Goal: Contribute content: Contribute content

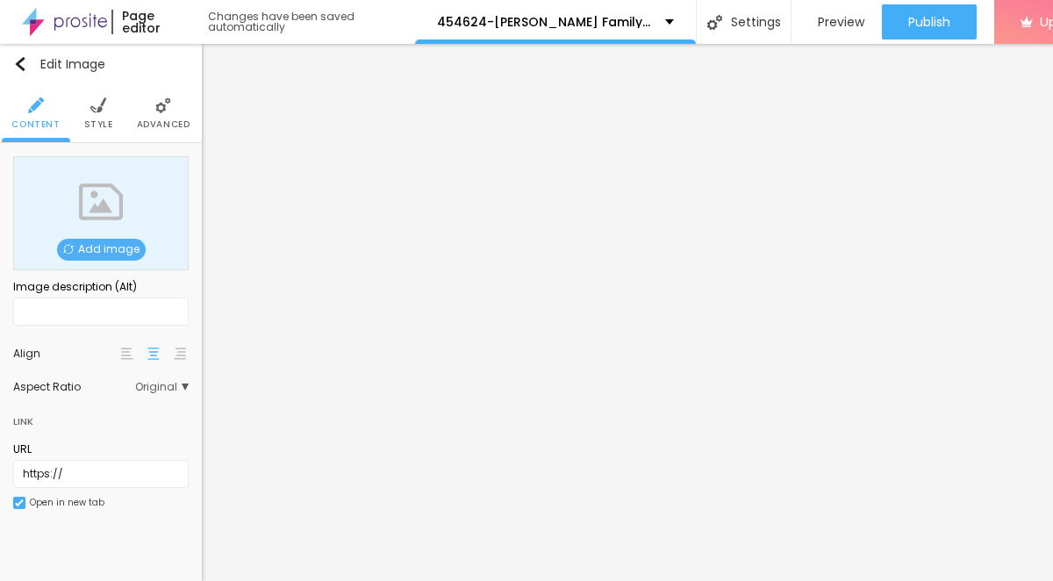
click at [116, 253] on span "Add image" at bounding box center [101, 250] width 89 height 22
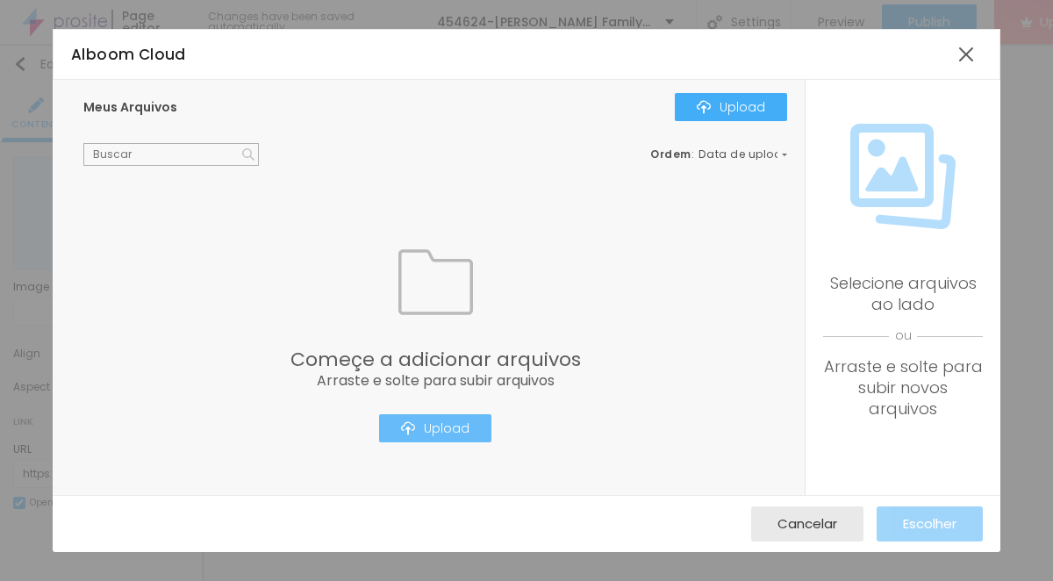
click at [456, 430] on div "Upload" at bounding box center [435, 428] width 68 height 14
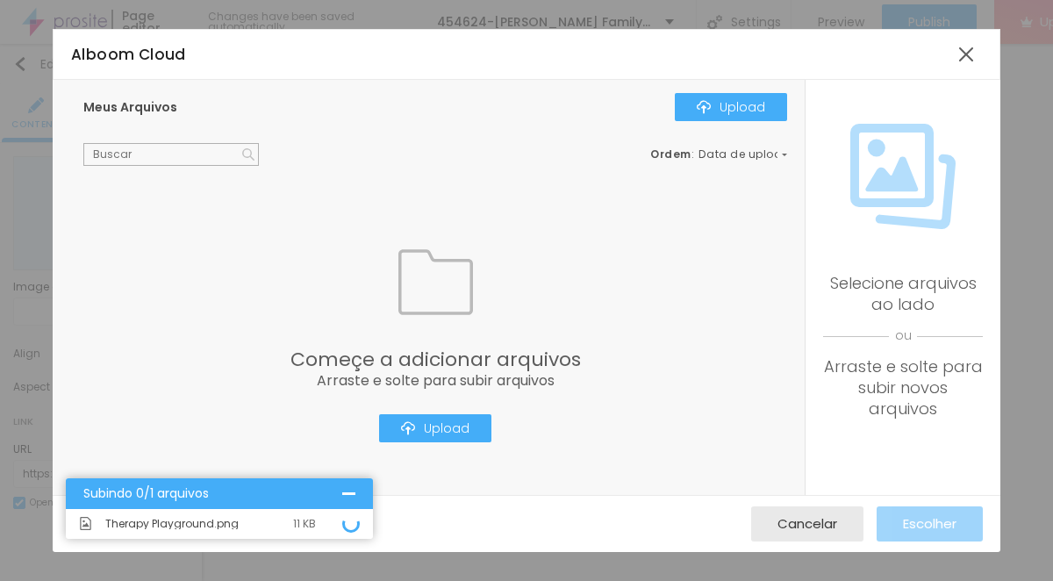
click at [346, 496] on div at bounding box center [348, 493] width 13 height 13
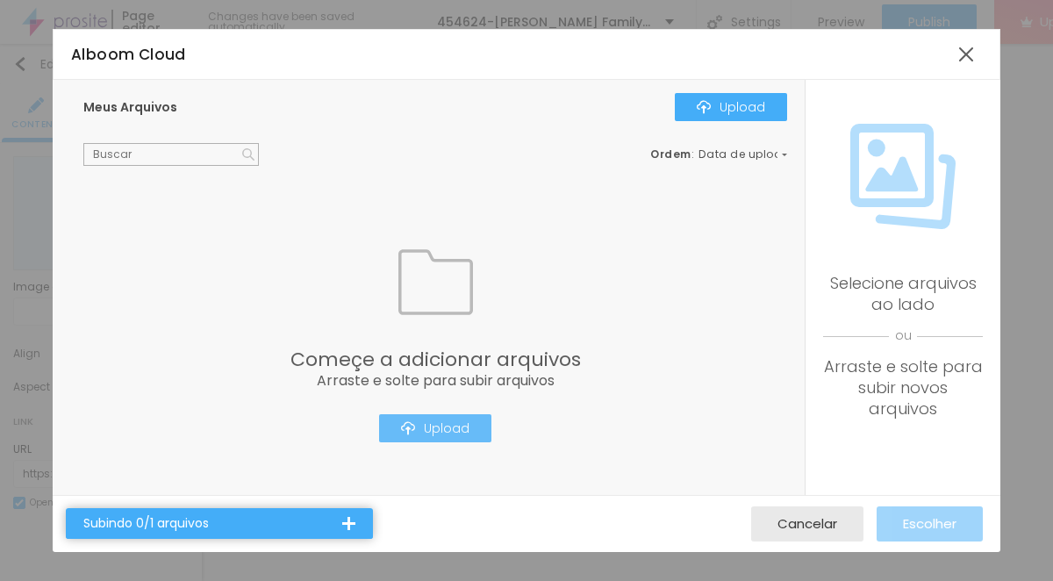
click at [467, 429] on div "Upload" at bounding box center [435, 428] width 68 height 14
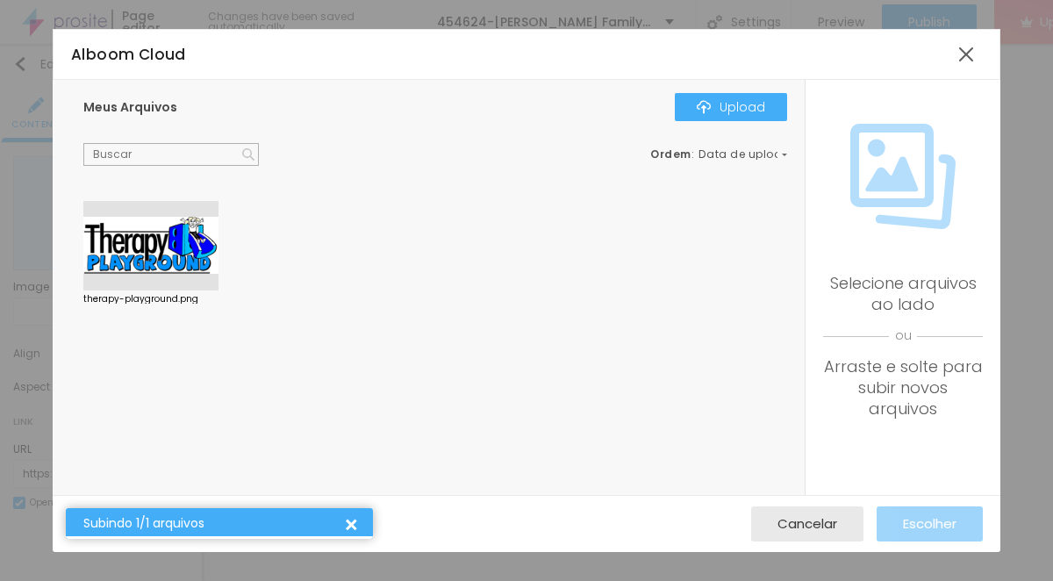
click at [356, 525] on div "Subindo 1/1 arquivos" at bounding box center [219, 523] width 307 height 31
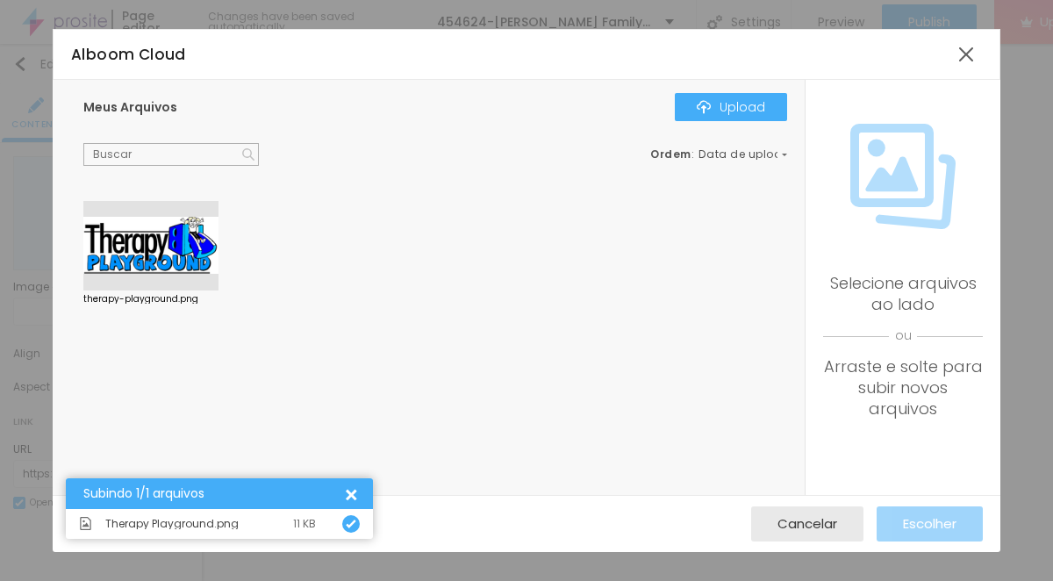
click at [353, 490] on div at bounding box center [348, 493] width 18 height 18
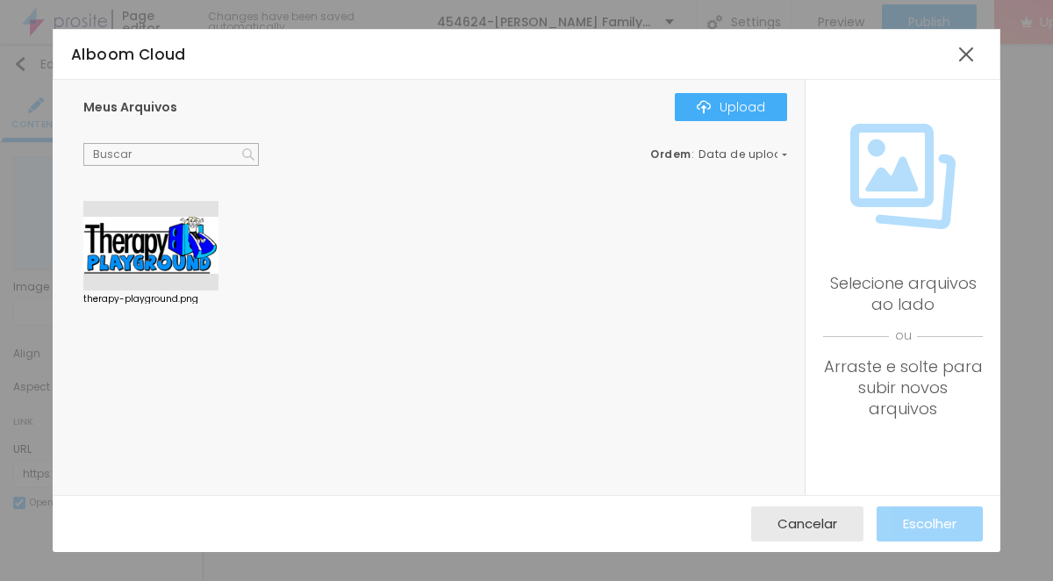
drag, startPoint x: 174, startPoint y: 260, endPoint x: 407, endPoint y: 241, distance: 234.1
click at [325, 239] on div "therapy-playground.png" at bounding box center [439, 261] width 712 height 120
click at [813, 521] on span "Cancelar" at bounding box center [807, 523] width 60 height 15
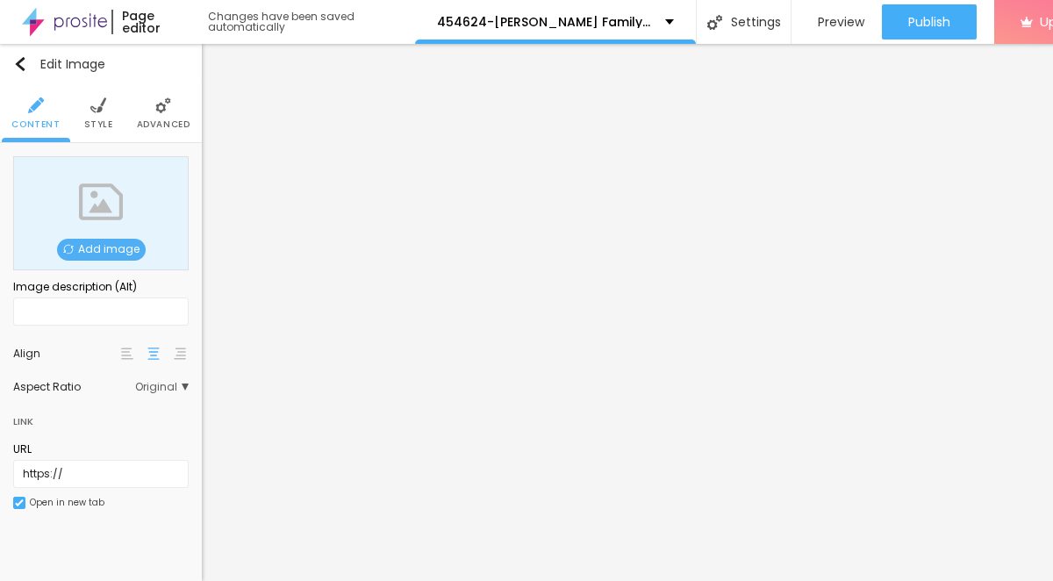
click at [117, 251] on span "Add image" at bounding box center [101, 250] width 89 height 22
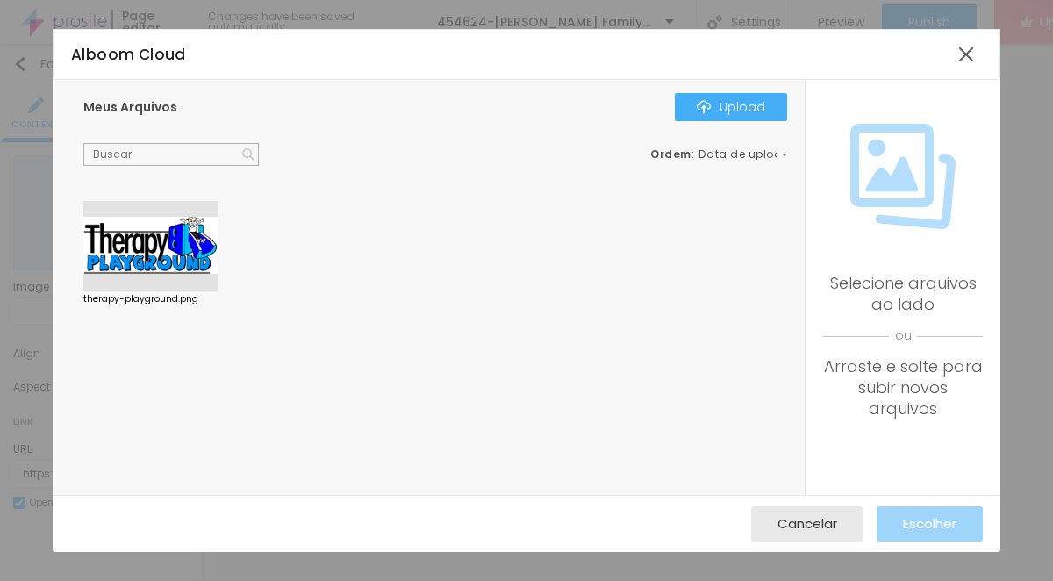
click at [176, 247] on div at bounding box center [150, 245] width 135 height 89
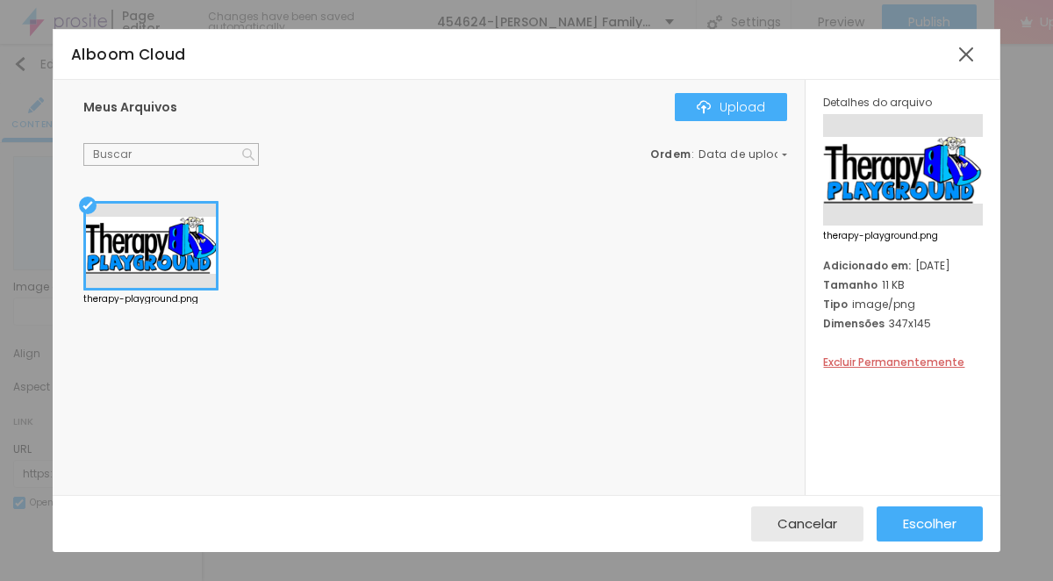
click at [89, 204] on div at bounding box center [150, 245] width 135 height 89
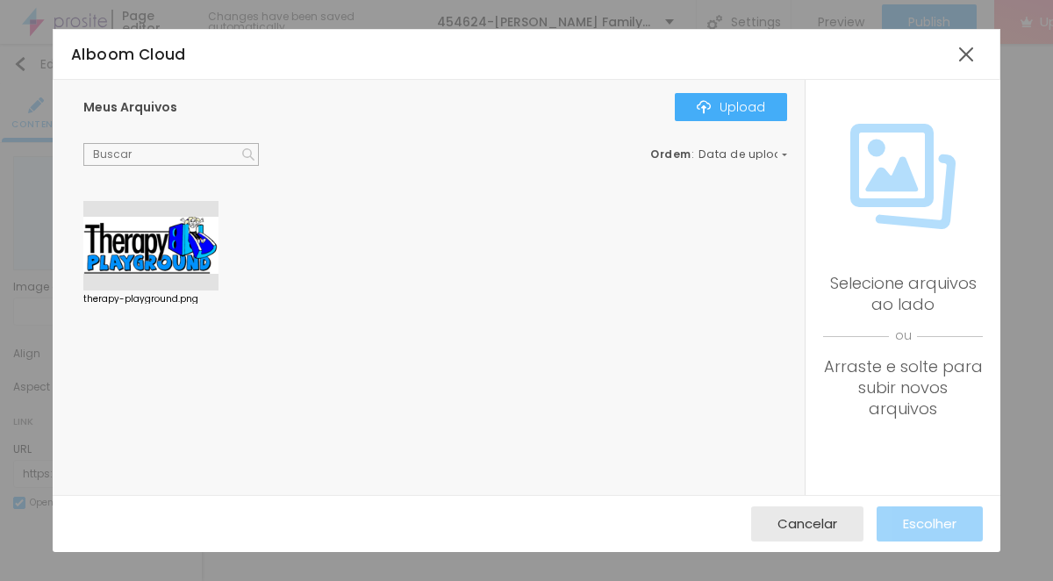
click at [114, 235] on div at bounding box center [150, 245] width 135 height 89
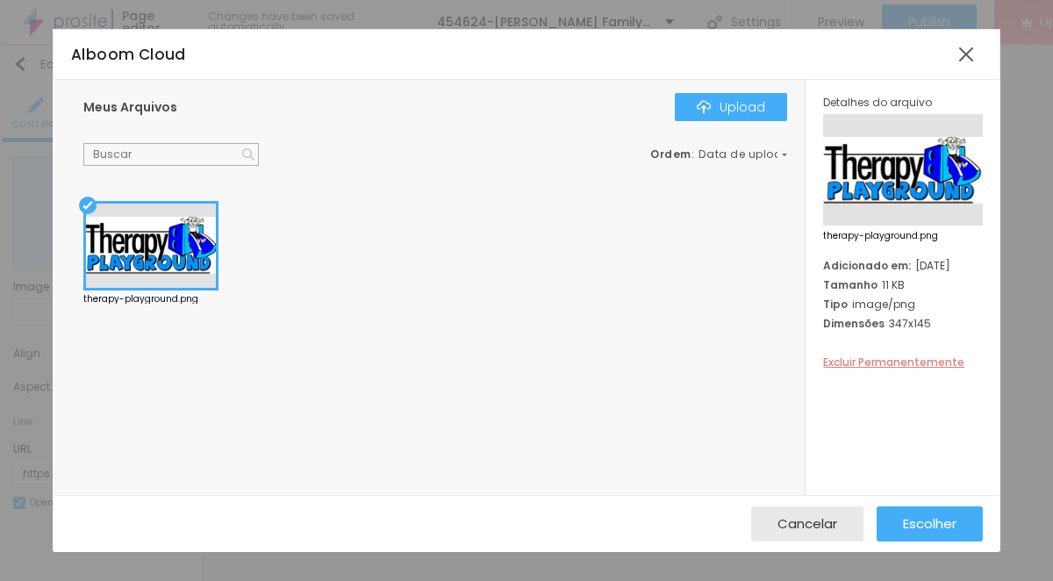
click at [862, 365] on span "Excluir Permanentemente" at bounding box center [893, 361] width 141 height 15
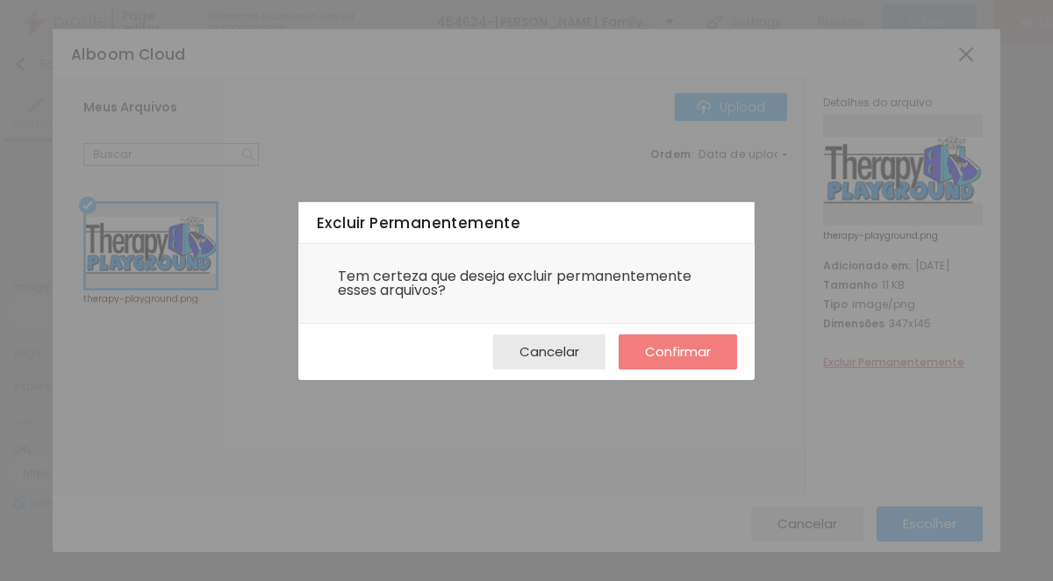
click at [645, 350] on span "Confirmar" at bounding box center [678, 351] width 66 height 15
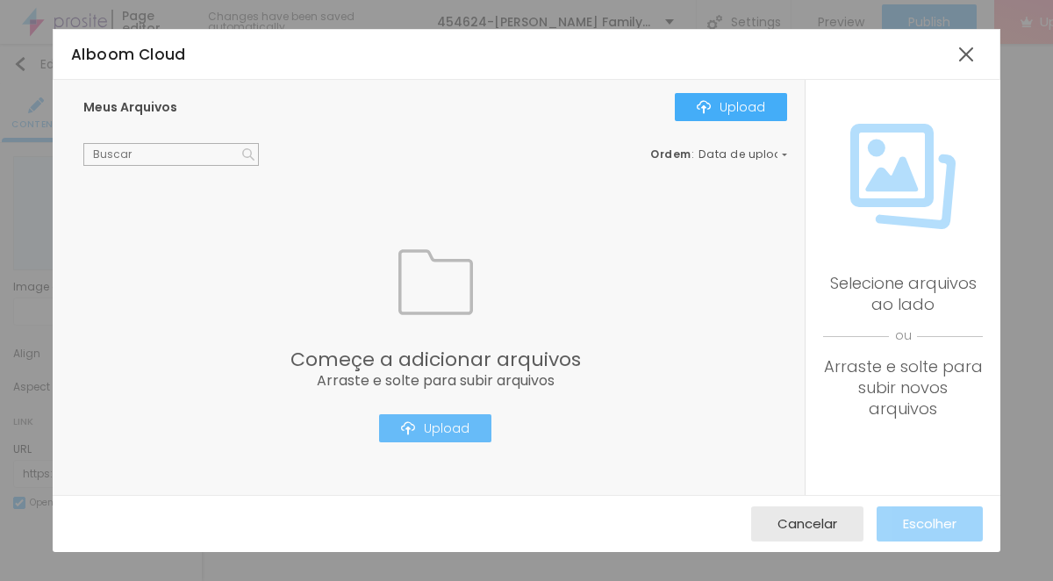
click at [463, 422] on div "Upload" at bounding box center [435, 428] width 68 height 14
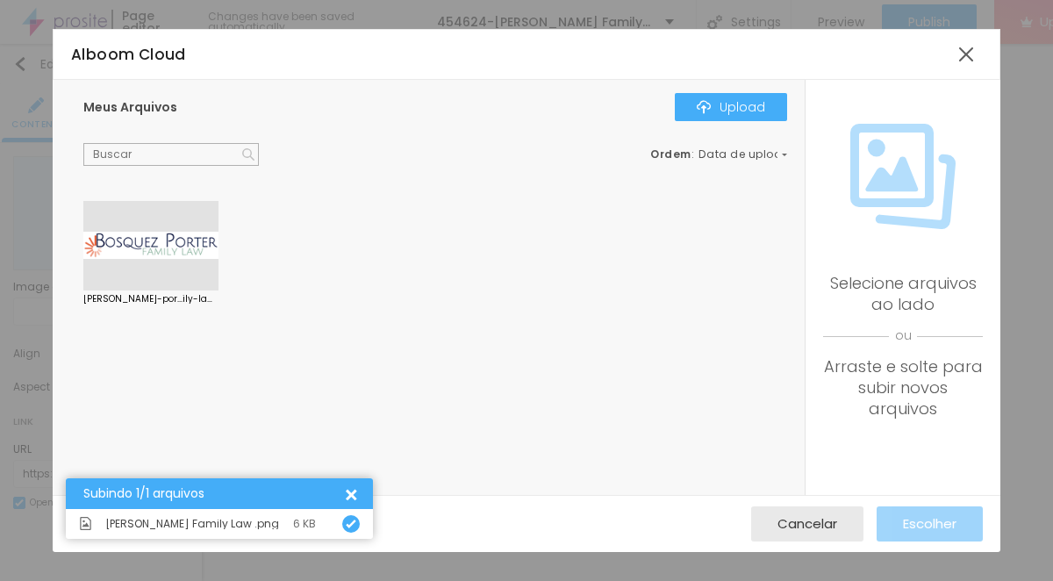
click at [177, 261] on div at bounding box center [150, 245] width 135 height 89
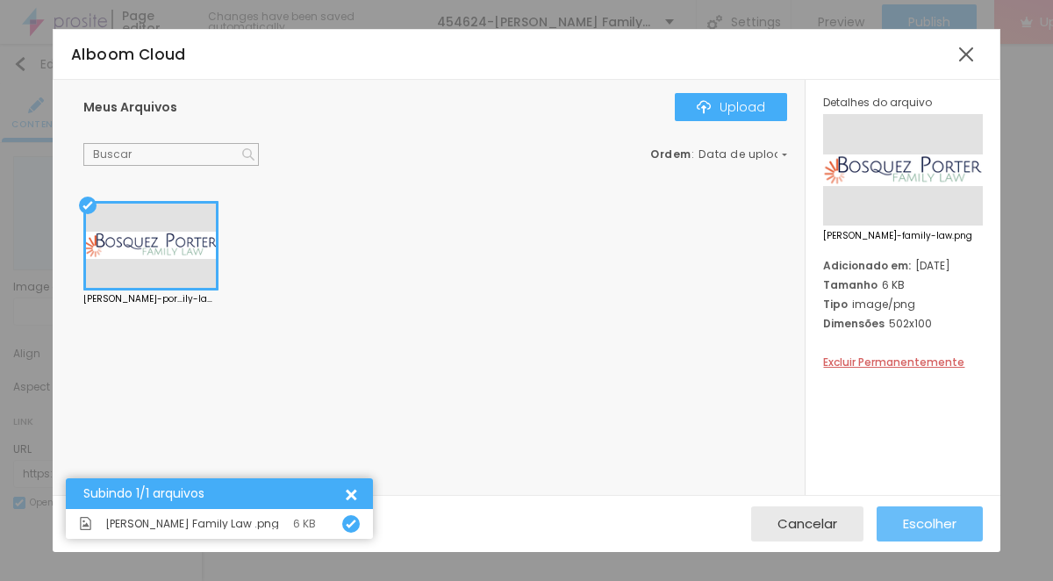
click at [941, 519] on span "Escolher" at bounding box center [930, 523] width 54 height 15
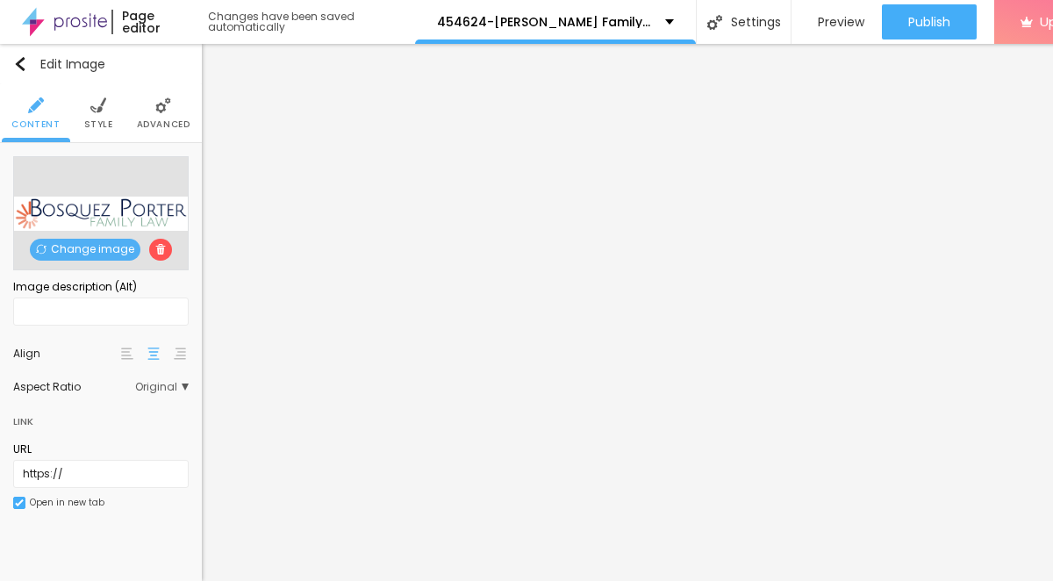
click at [93, 111] on img at bounding box center [98, 105] width 16 height 16
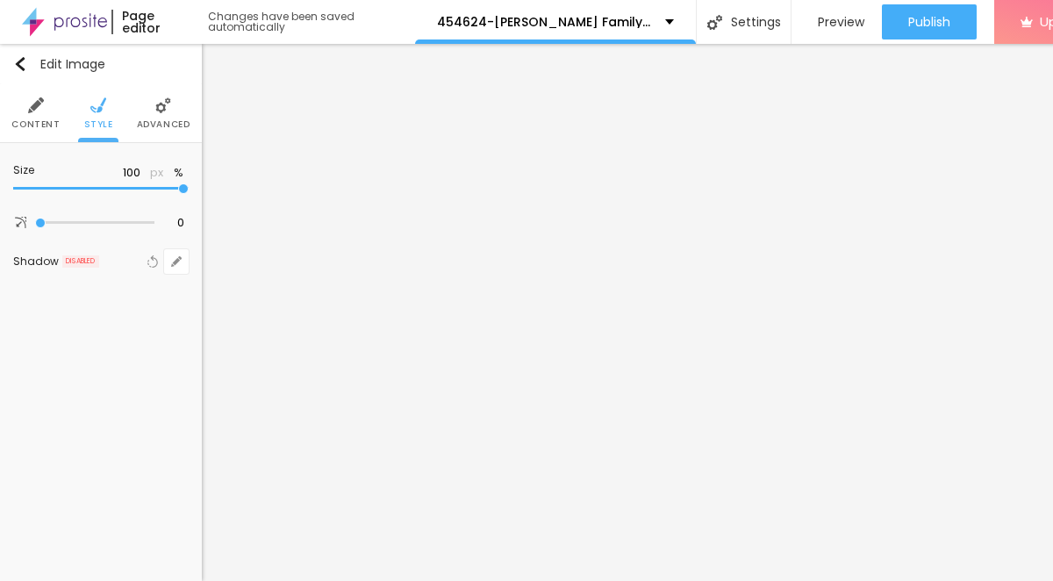
click at [161, 125] on span "Advanced" at bounding box center [164, 124] width 54 height 9
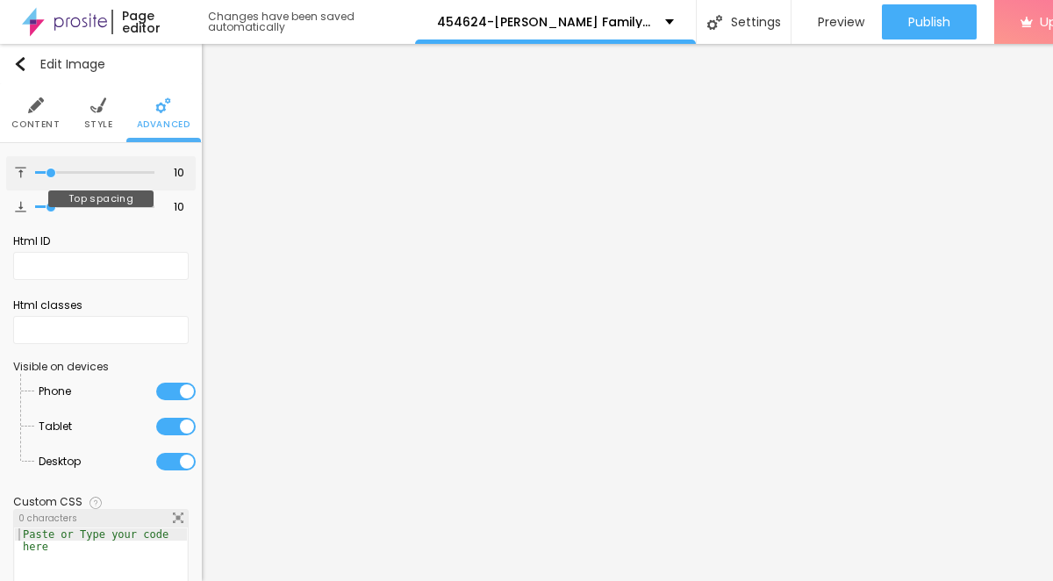
type input "7"
type input "6"
type input "4"
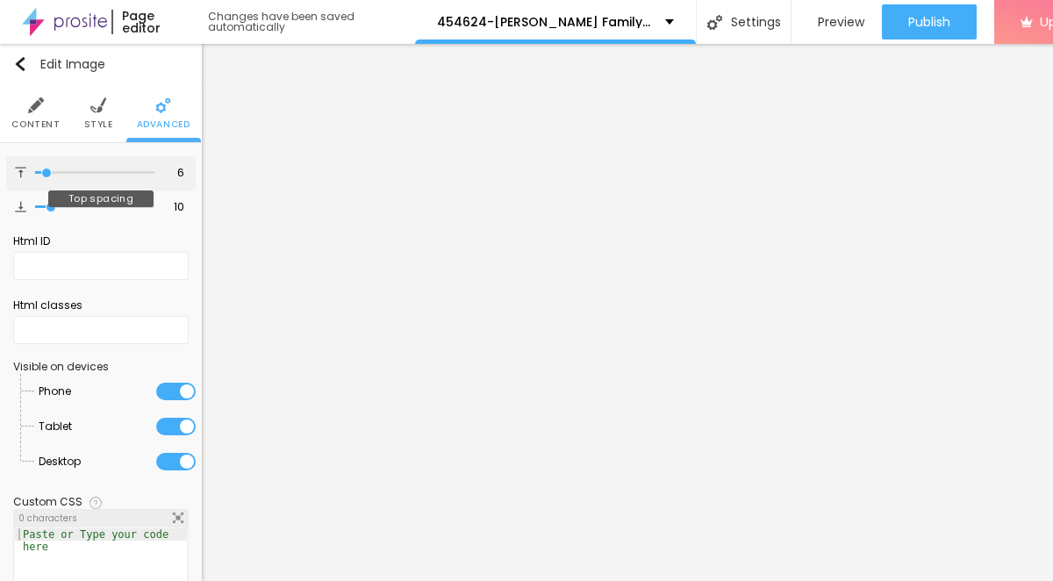
type input "4"
type input "0"
drag, startPoint x: 50, startPoint y: 173, endPoint x: 28, endPoint y: 166, distance: 23.0
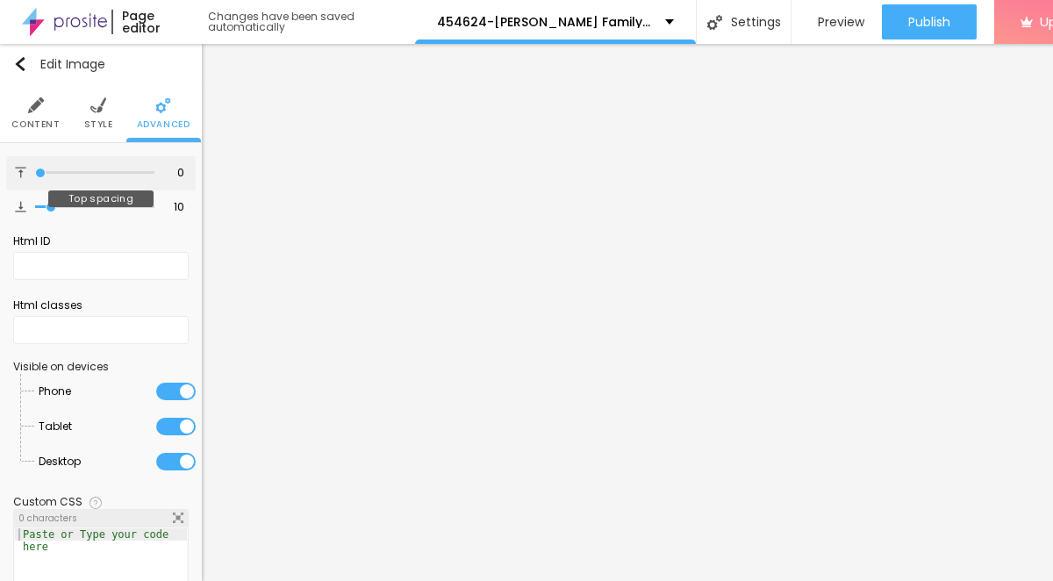
click at [26, 166] on div "0 Top spacing" at bounding box center [100, 173] width 189 height 34
click at [102, 120] on span "Style" at bounding box center [98, 124] width 29 height 9
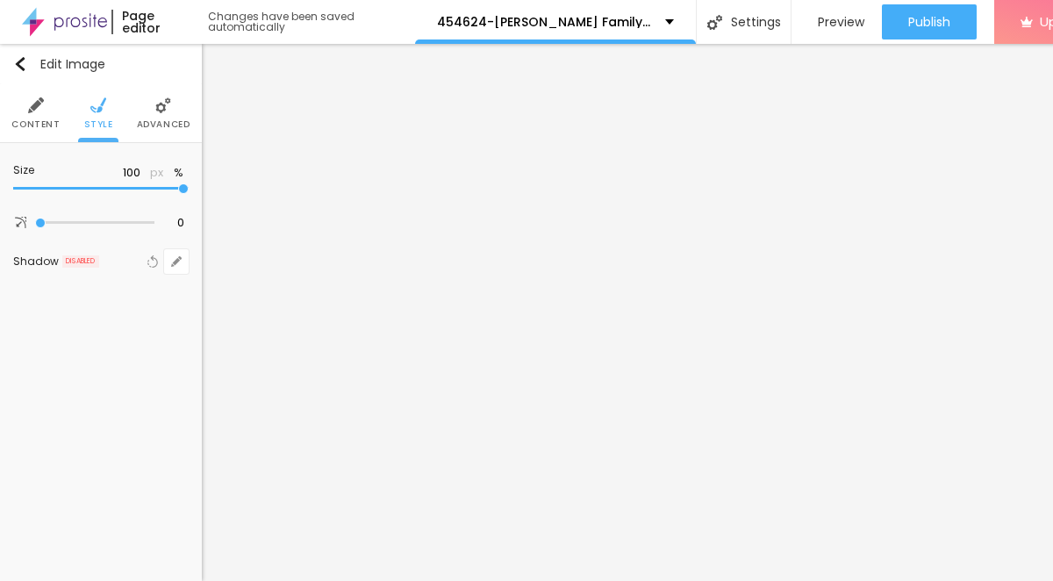
type input "95"
type input "85"
type input "65"
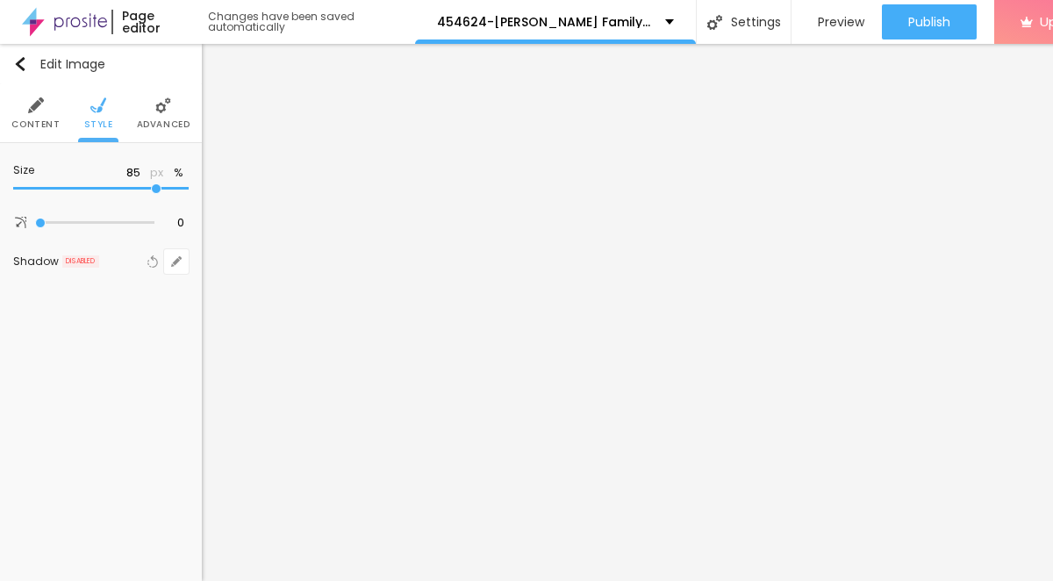
type input "65"
type input "50"
type input "40"
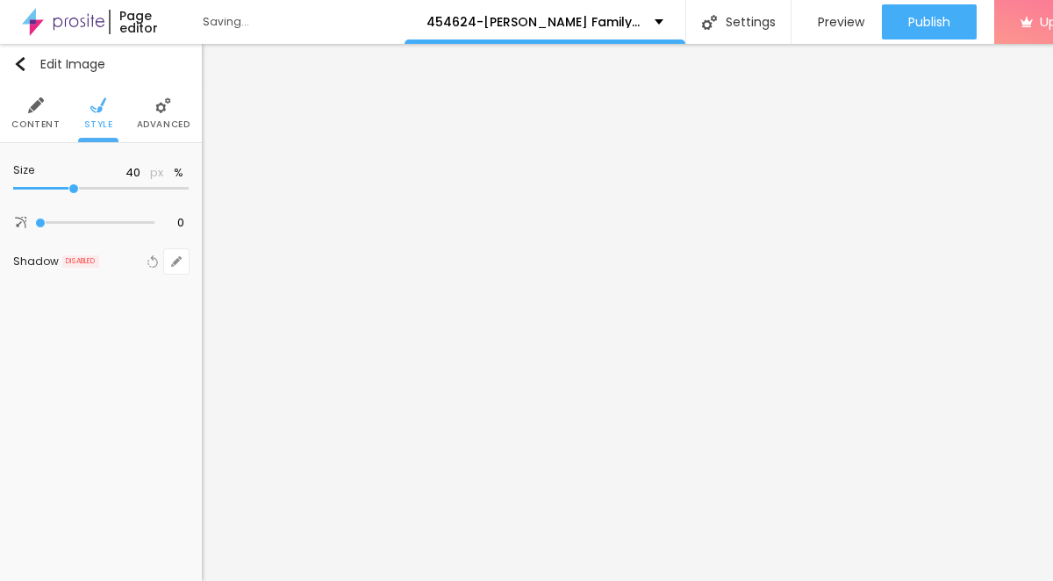
type input "35"
type input "25"
type input "20"
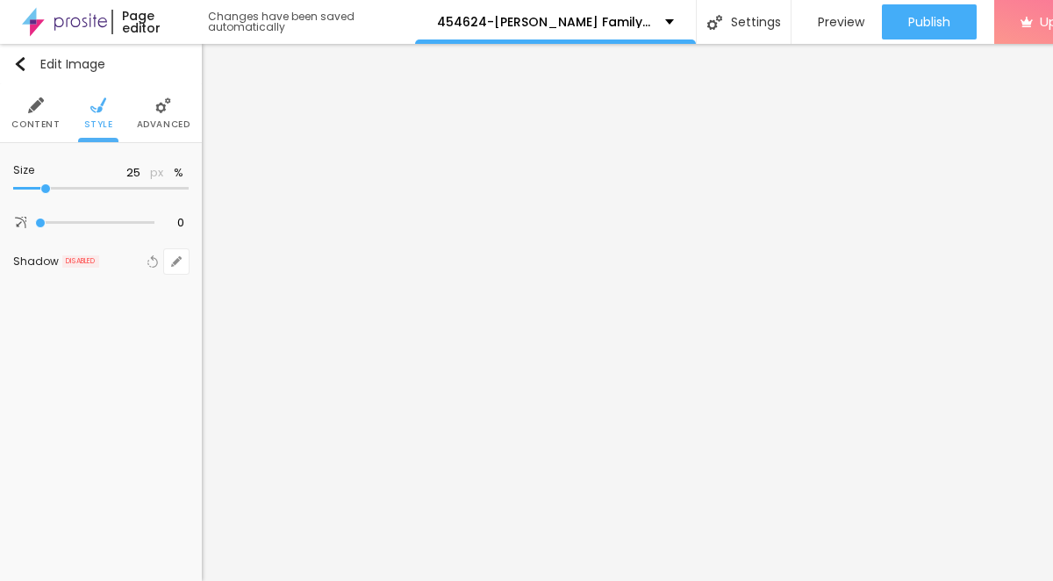
type input "20"
type input "15"
type input "10"
drag, startPoint x: 186, startPoint y: 189, endPoint x: 4, endPoint y: 190, distance: 182.5
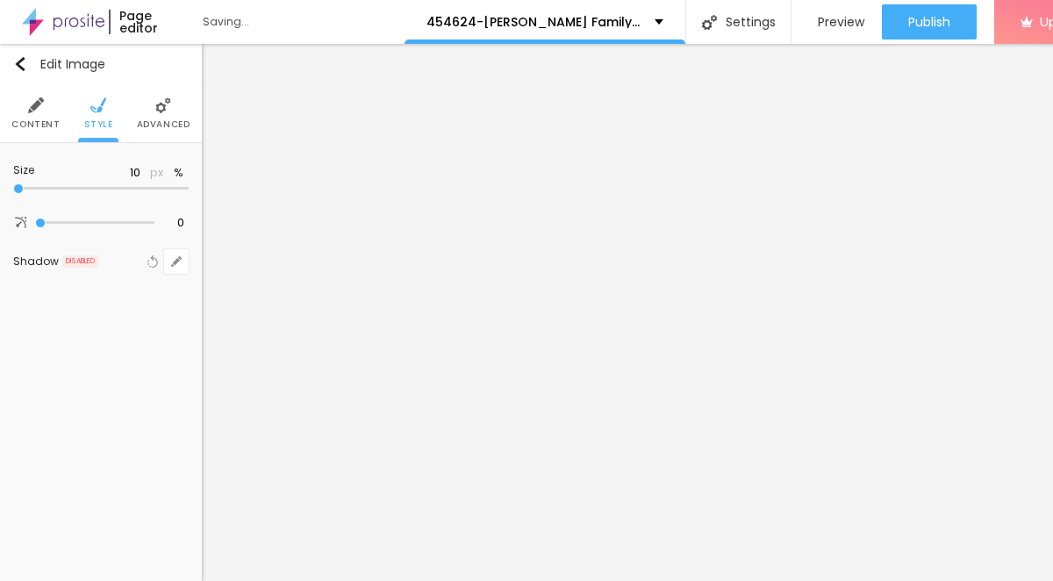
type input "10"
click at [13, 190] on input "range" at bounding box center [100, 188] width 175 height 9
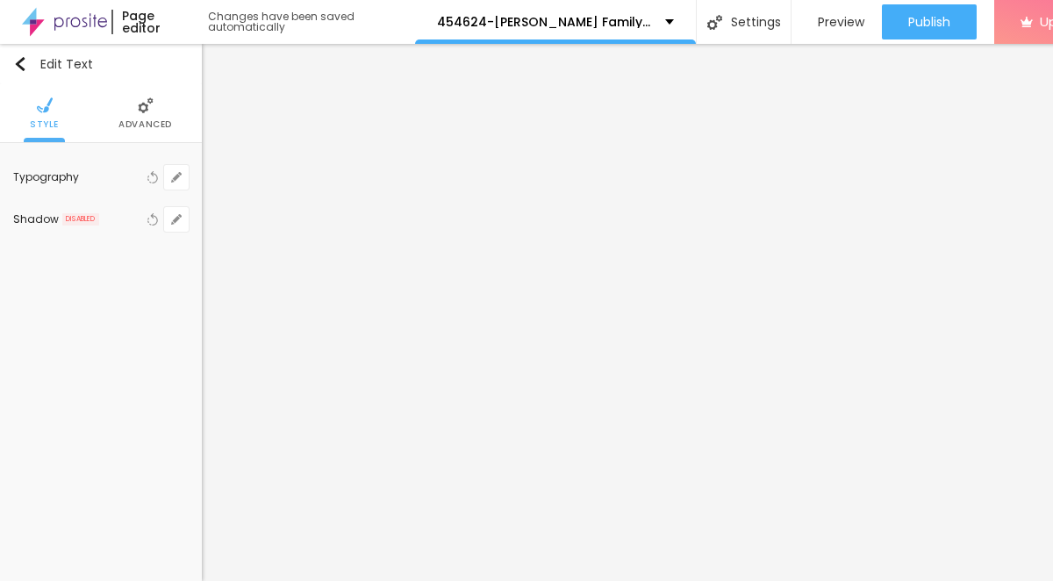
click at [146, 125] on span "Advanced" at bounding box center [145, 124] width 54 height 9
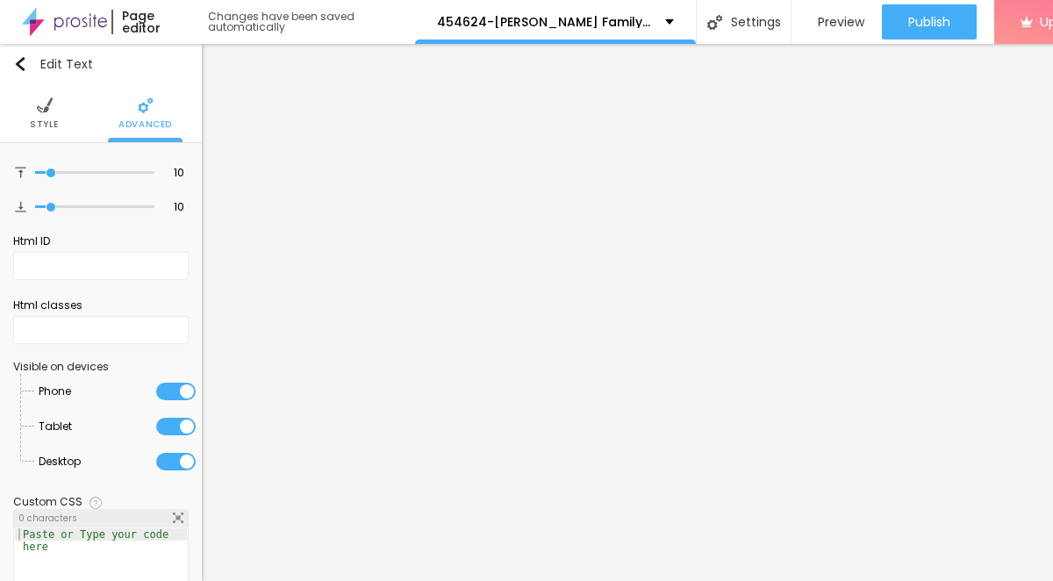
click at [39, 120] on span "Style" at bounding box center [44, 124] width 29 height 9
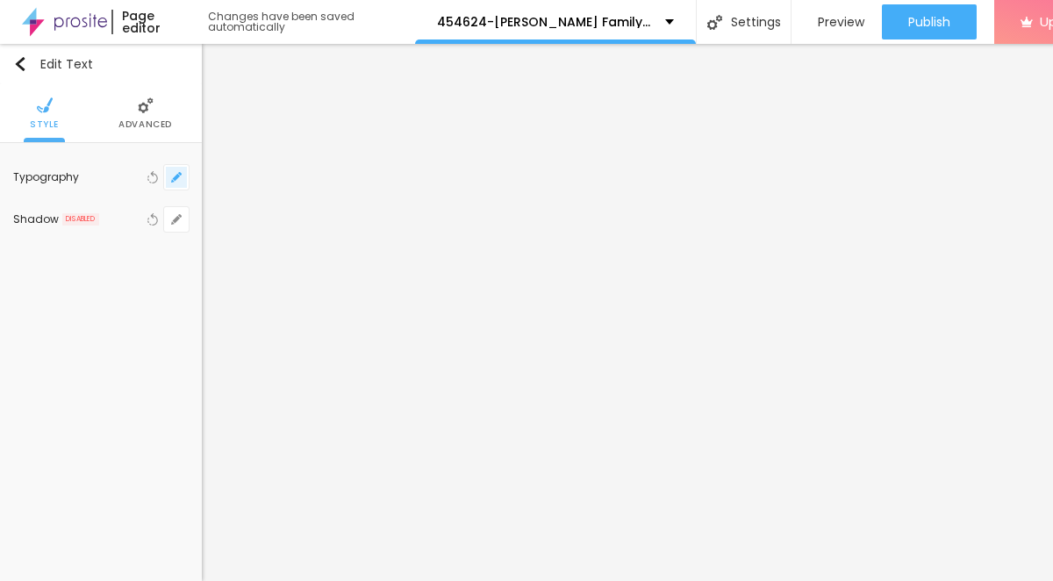
click at [167, 179] on button "button" at bounding box center [176, 177] width 25 height 25
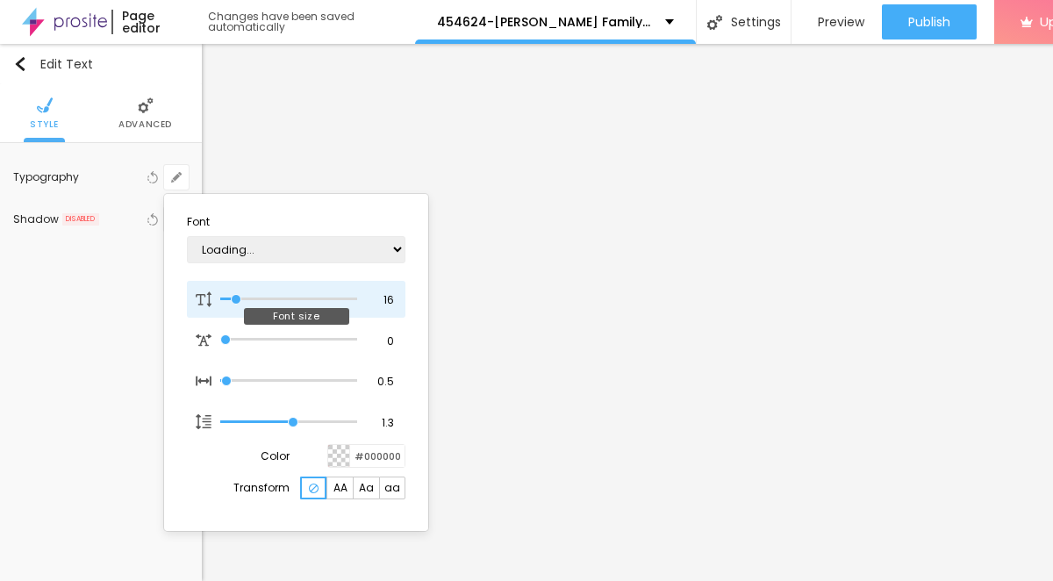
type input "1"
type input "18"
type input "1"
type input "20"
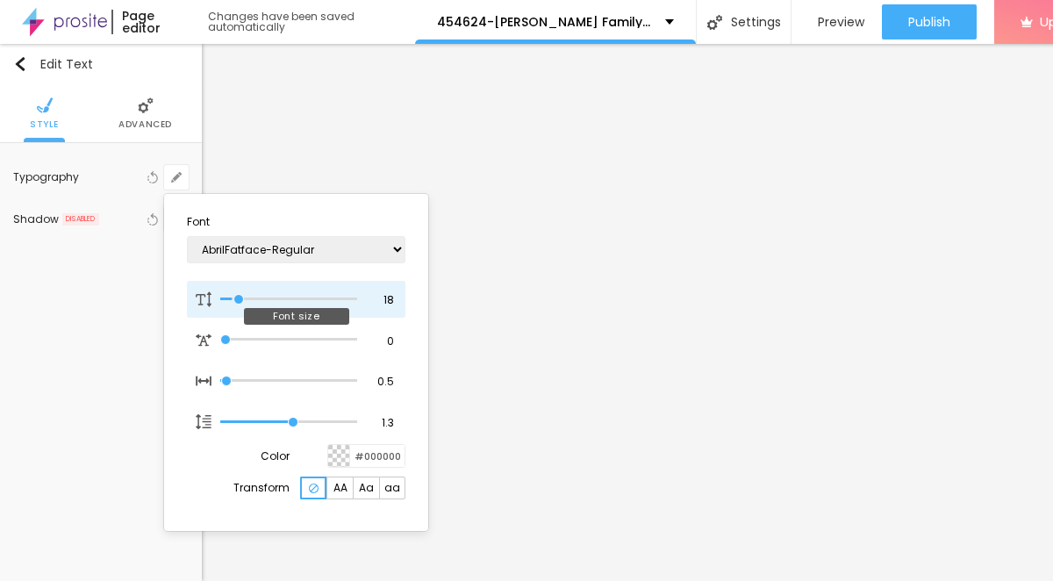
type input "20"
type input "1"
type input "25"
type input "1"
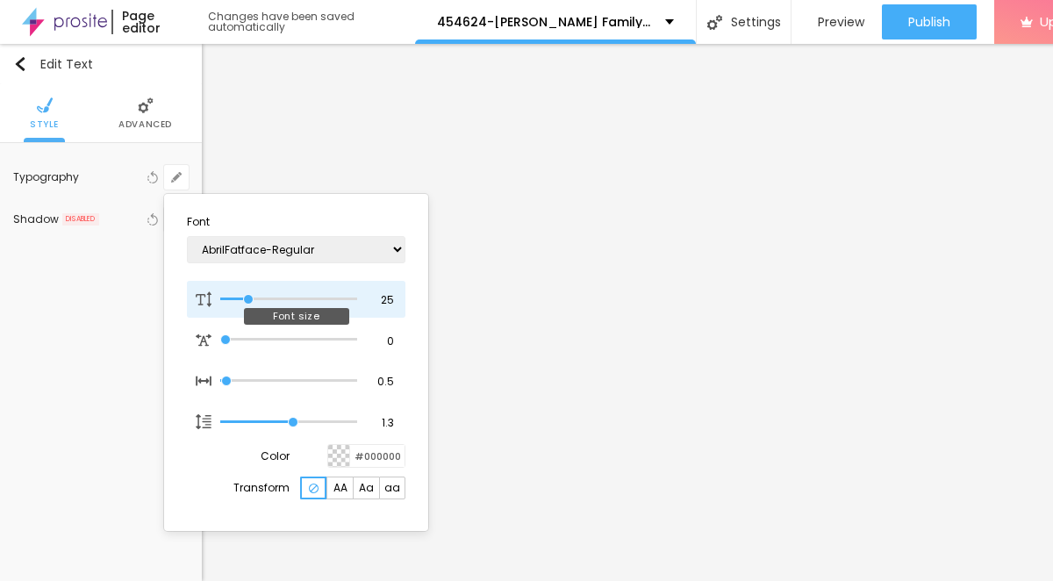
type input "26"
type input "1"
type input "27"
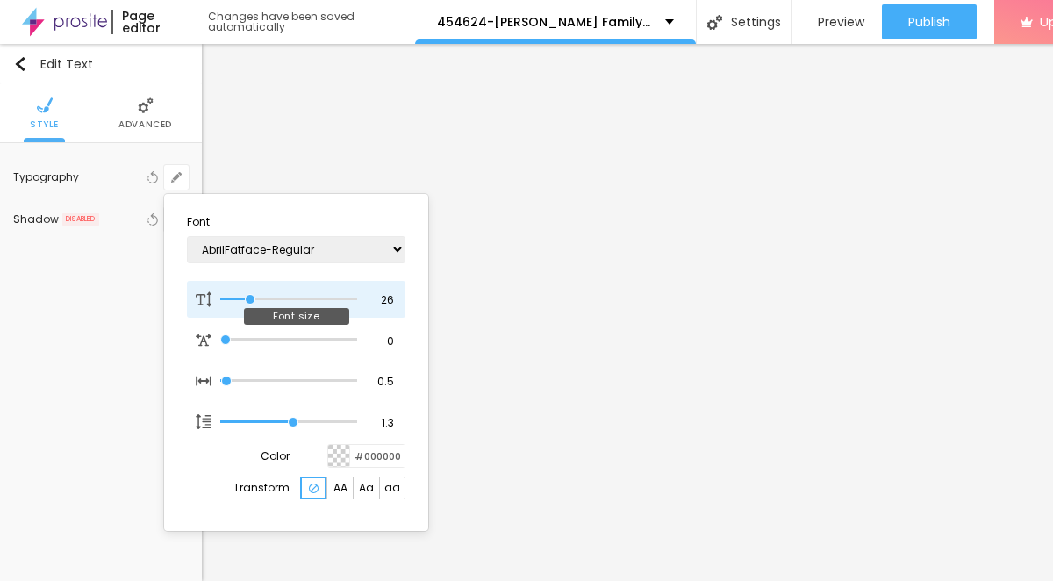
type input "1"
type input "28"
type input "1"
type input "29"
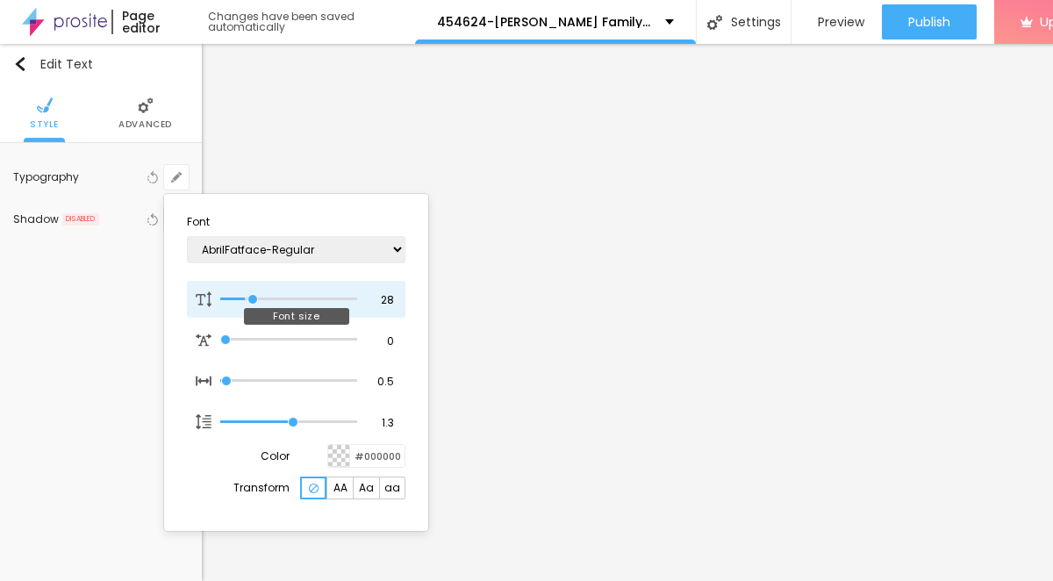
type input "29"
type input "1"
type input "30"
type input "1"
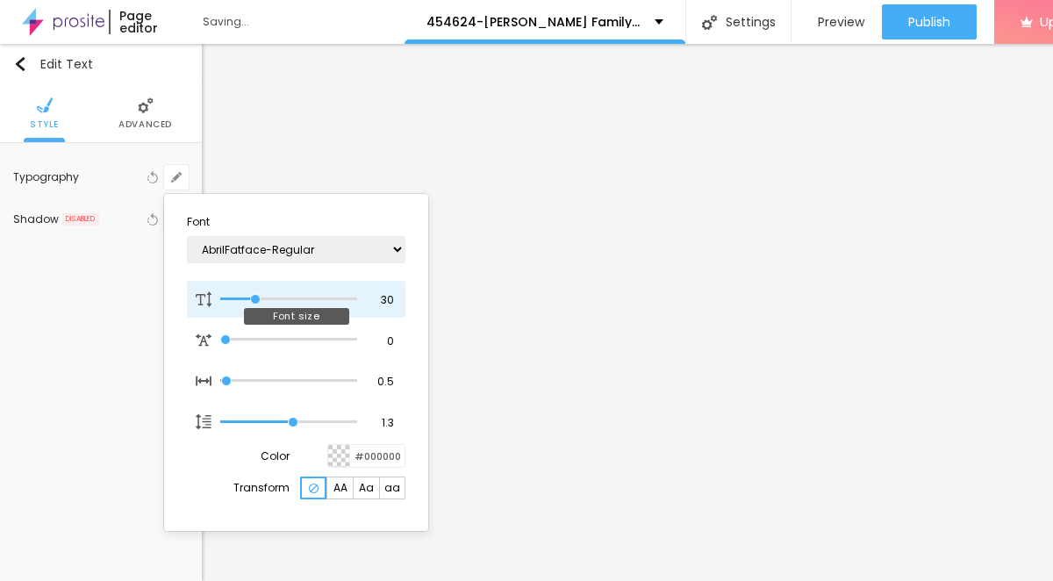
type input "29"
type input "1"
type input "28"
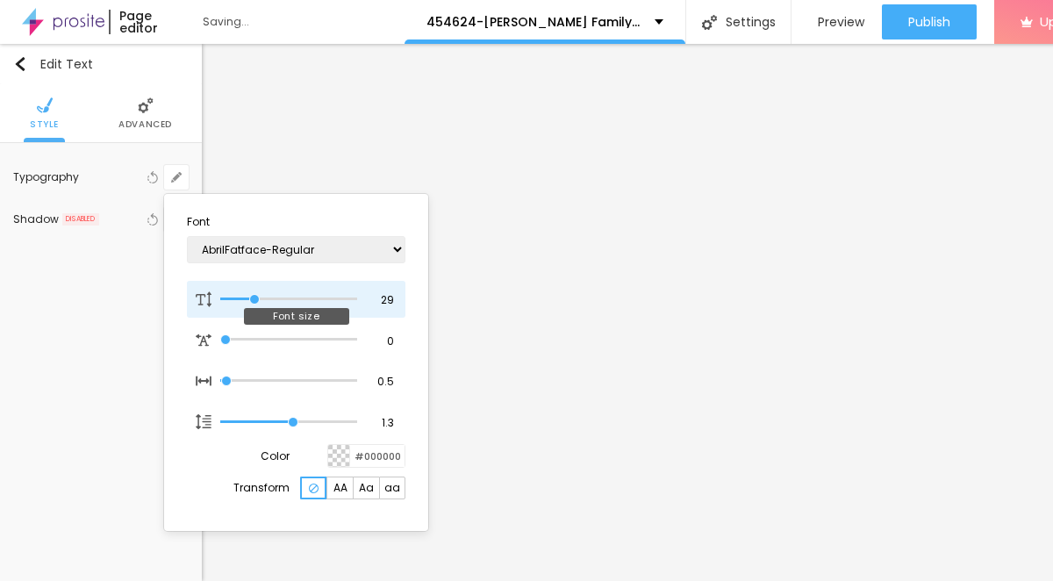
type input "1"
type input "27"
type input "1"
type input "26"
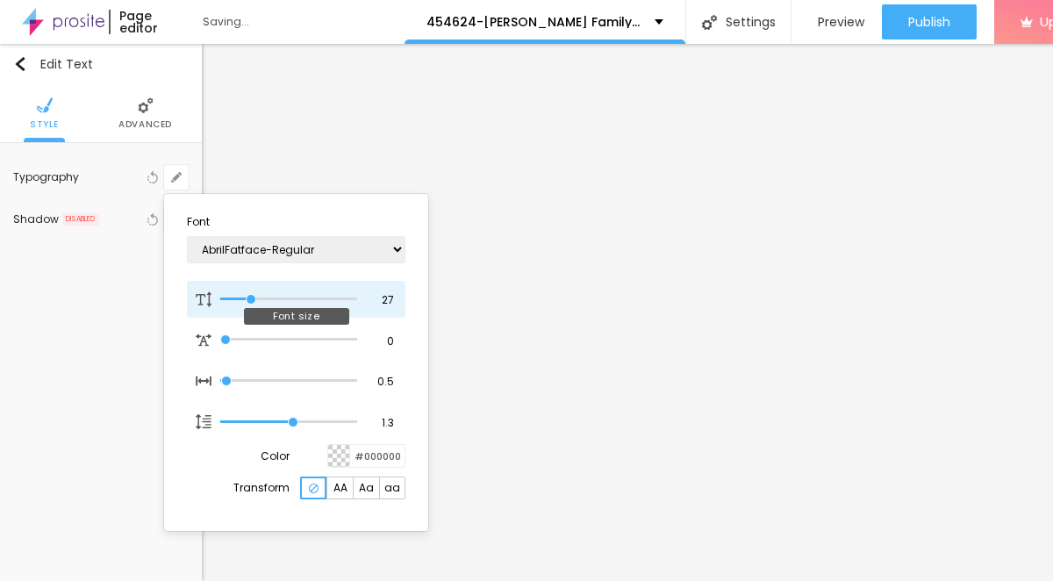
type input "26"
type input "1"
type input "25"
type input "1"
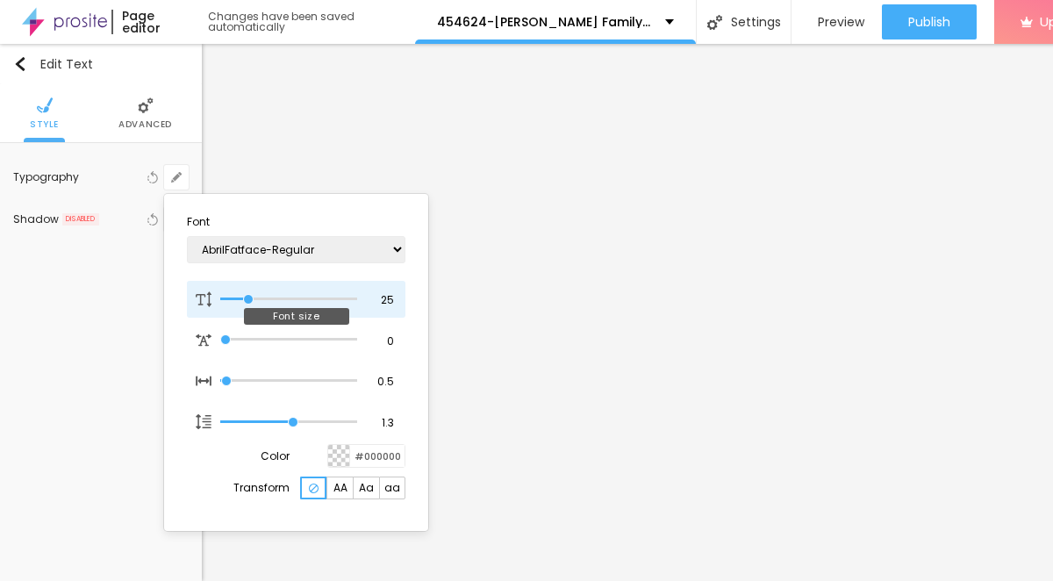
type input "24"
type input "1"
type input "25"
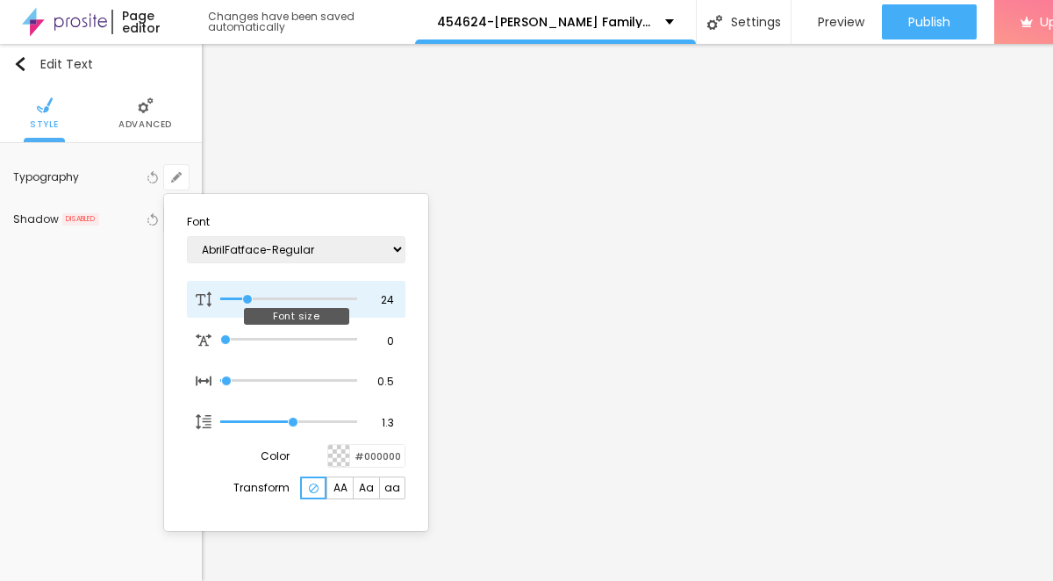
type input "1"
drag, startPoint x: 237, startPoint y: 301, endPoint x: 249, endPoint y: 302, distance: 12.3
type input "25"
click at [249, 302] on input "range" at bounding box center [288, 299] width 137 height 9
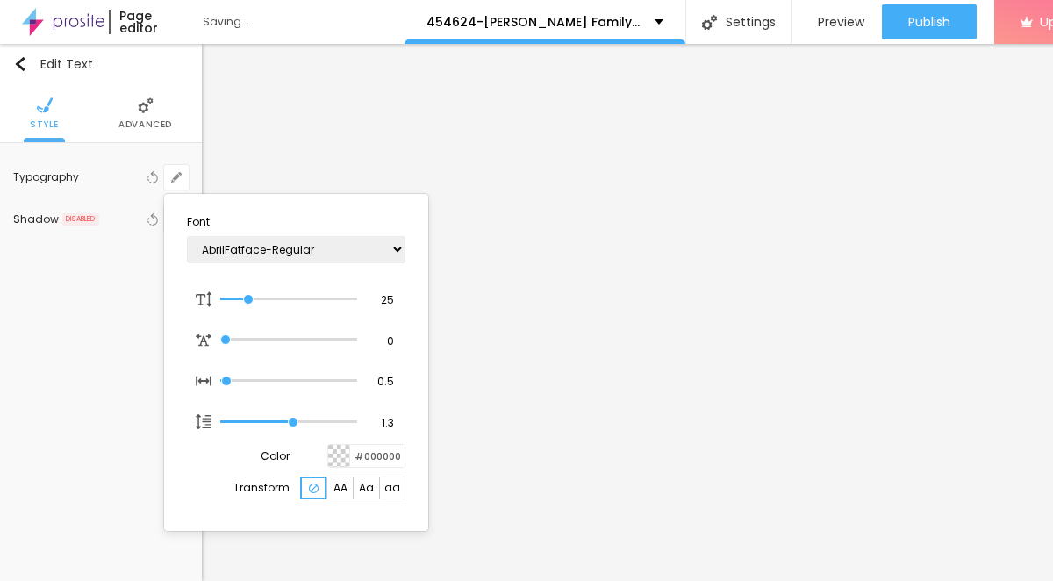
type input "1"
click at [541, 243] on div at bounding box center [526, 290] width 1053 height 581
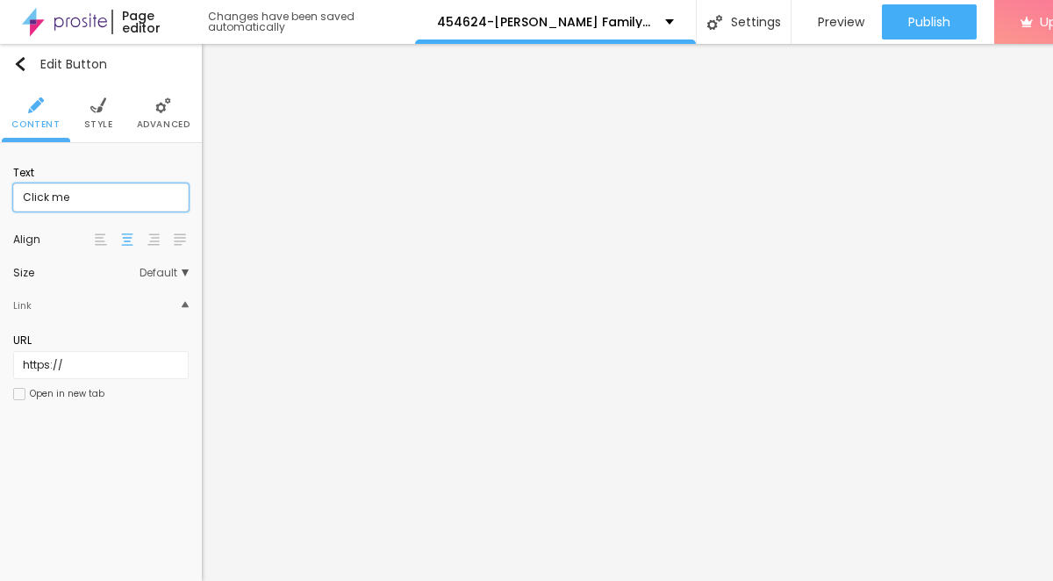
drag, startPoint x: 73, startPoint y: 196, endPoint x: 3, endPoint y: 196, distance: 70.2
click at [3, 196] on div "Text Click me Align Size Default Small Default Big Link URL https:// Open in ne…" at bounding box center [101, 288] width 202 height 291
paste input "→ VIEW DOCUMENT HERE"
type input "→ VIEW DOCUMENT HERE"
click at [104, 117] on li "Style" at bounding box center [98, 113] width 29 height 58
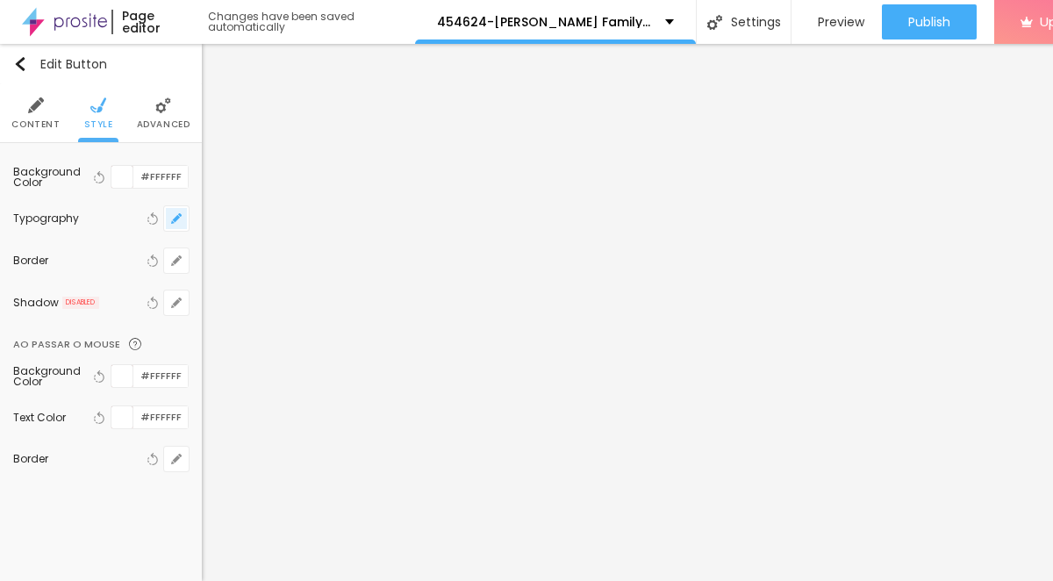
click at [175, 222] on icon "button" at bounding box center [176, 218] width 11 height 11
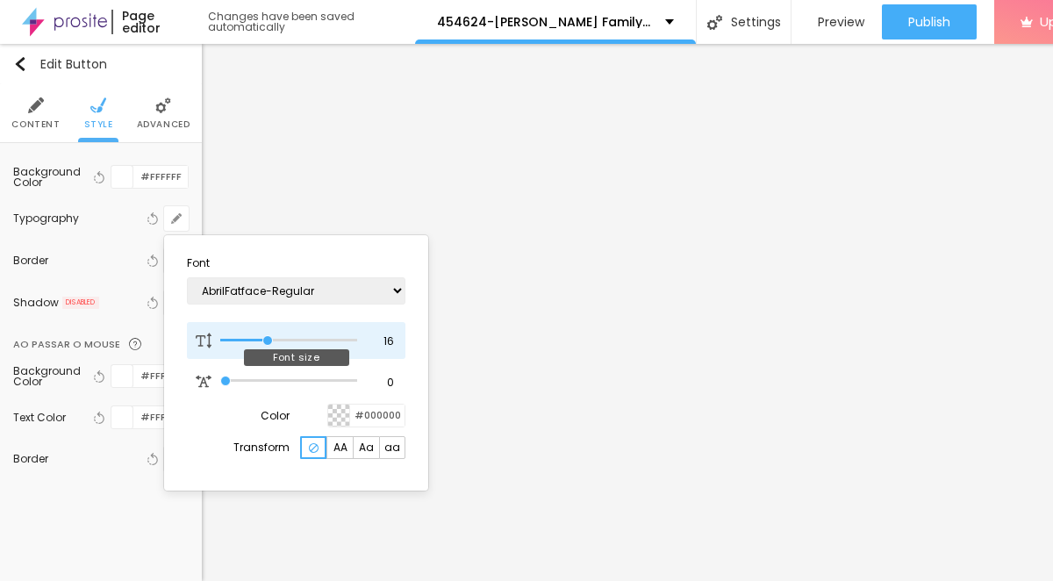
type input "17"
type input "18"
type input "19"
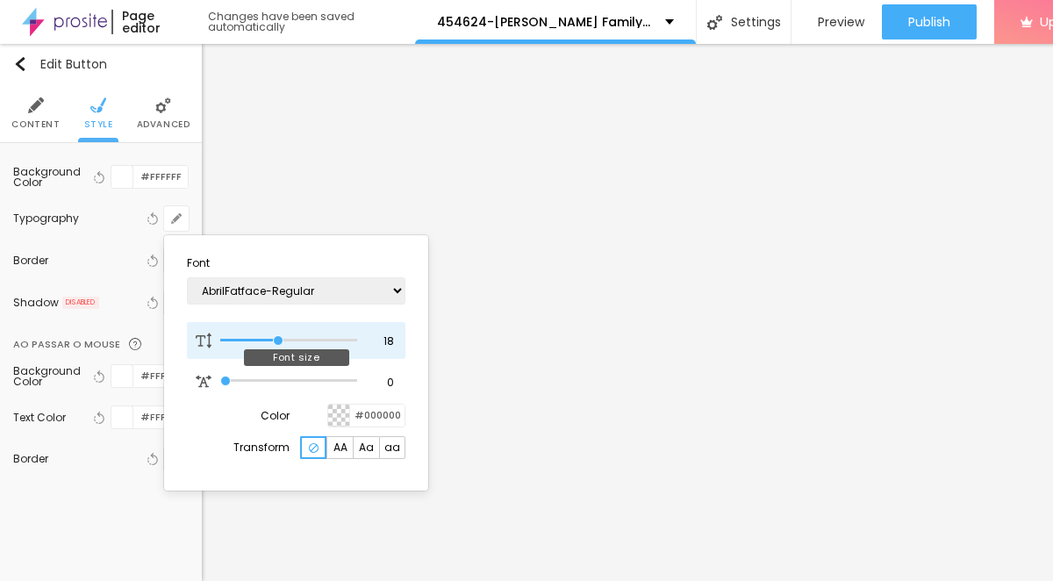
type input "19"
type input "20"
type input "21"
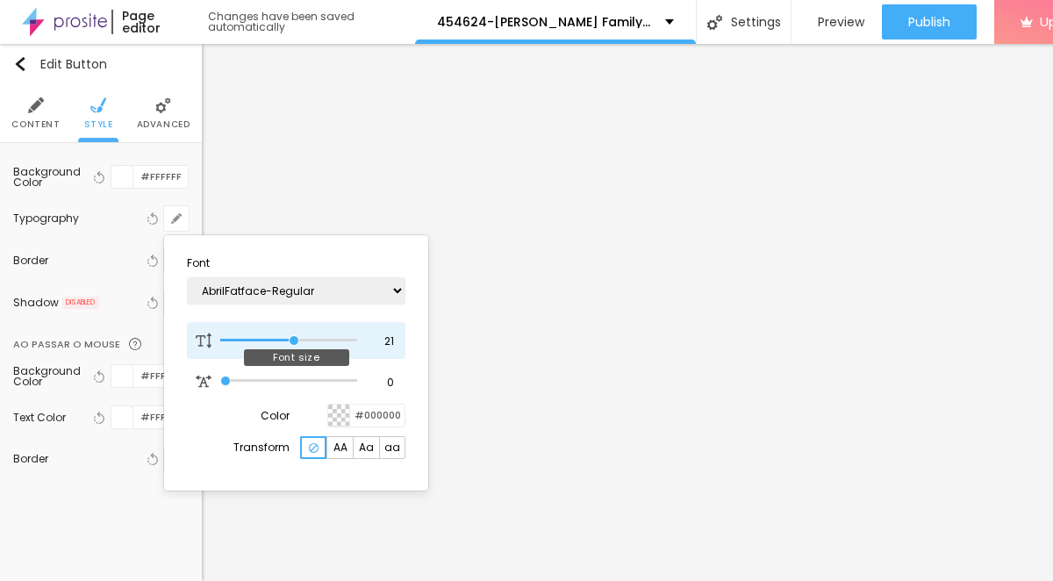
type input "22"
drag, startPoint x: 271, startPoint y: 341, endPoint x: 297, endPoint y: 343, distance: 26.4
type input "22"
click at [297, 343] on input "range" at bounding box center [288, 340] width 137 height 9
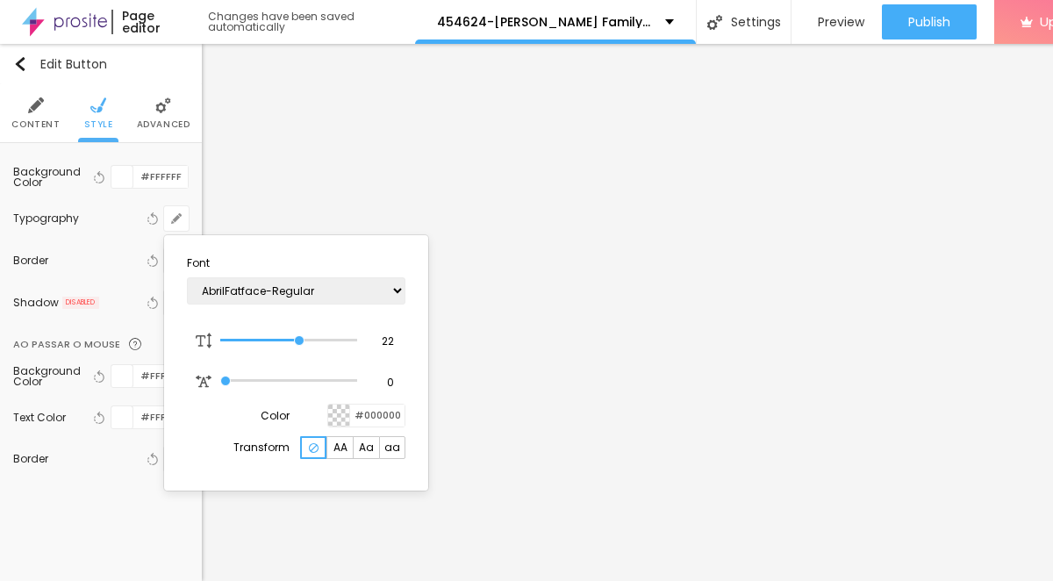
click at [664, 338] on div at bounding box center [526, 290] width 1053 height 581
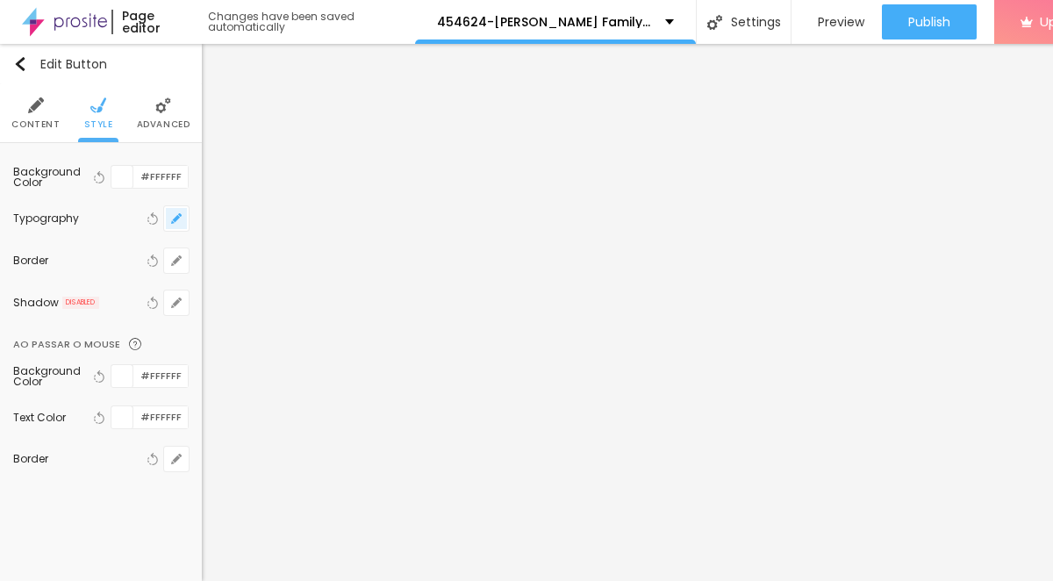
click at [180, 219] on icon "button" at bounding box center [176, 218] width 11 height 11
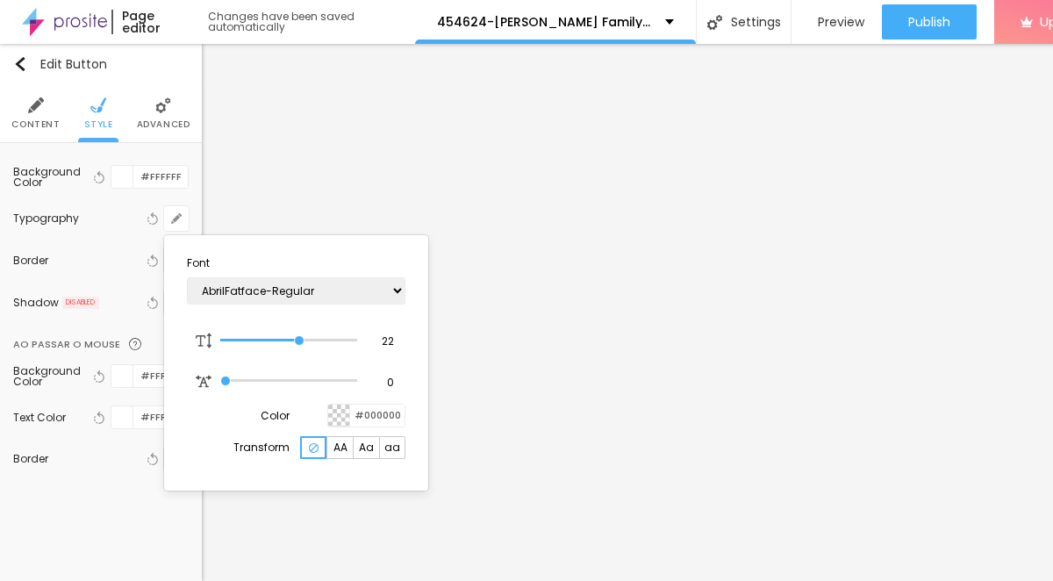
click at [541, 345] on div at bounding box center [526, 290] width 1053 height 581
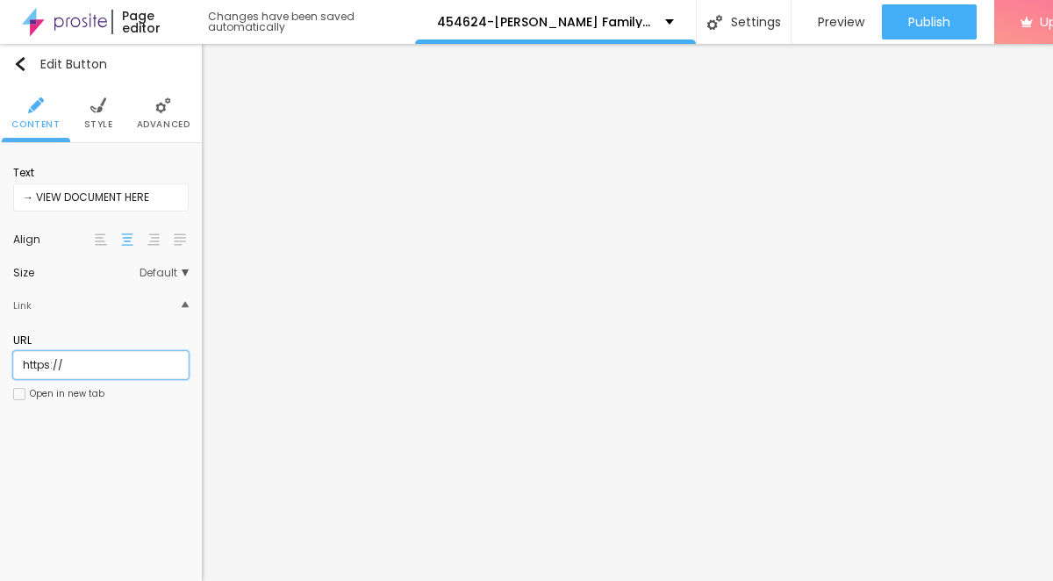
drag, startPoint x: 116, startPoint y: 369, endPoint x: 3, endPoint y: 361, distance: 113.4
click at [11, 360] on div "Text → VIEW DOCUMENT HERE Align Size Default Small Default Big Link URL https:/…" at bounding box center [101, 288] width 202 height 291
paste input "[DOMAIN_NAME][URL]"
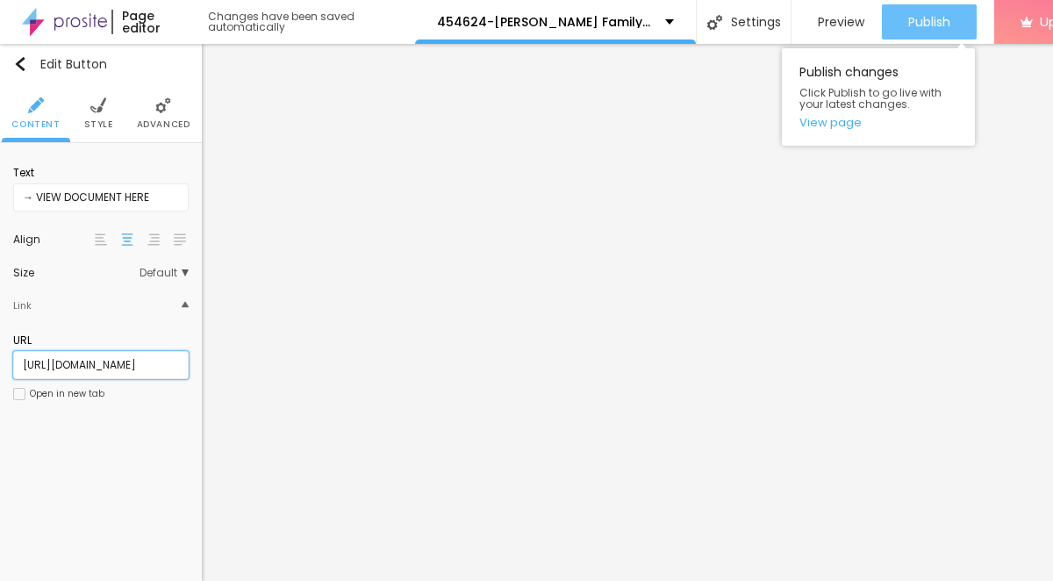
type input "[URL][DOMAIN_NAME]"
click at [924, 20] on span "Publish" at bounding box center [929, 22] width 42 height 14
